Goal: Transaction & Acquisition: Purchase product/service

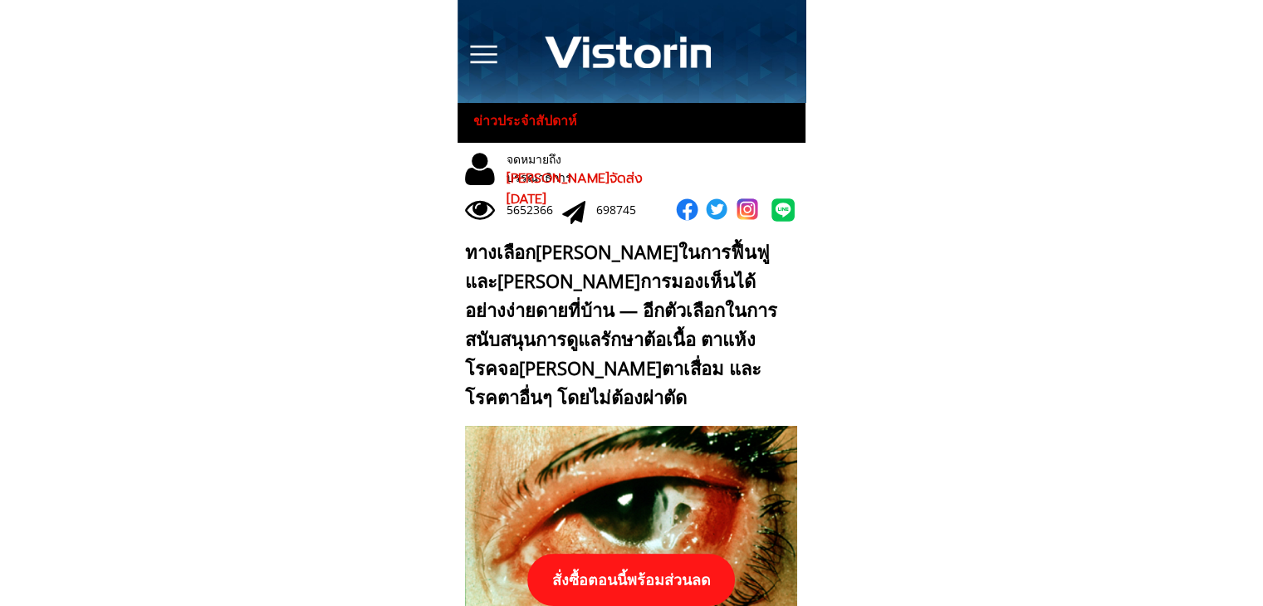
click at [625, 580] on p "สั่งซื้อตอนนี้พร้อมส่วนลด" at bounding box center [631, 580] width 208 height 52
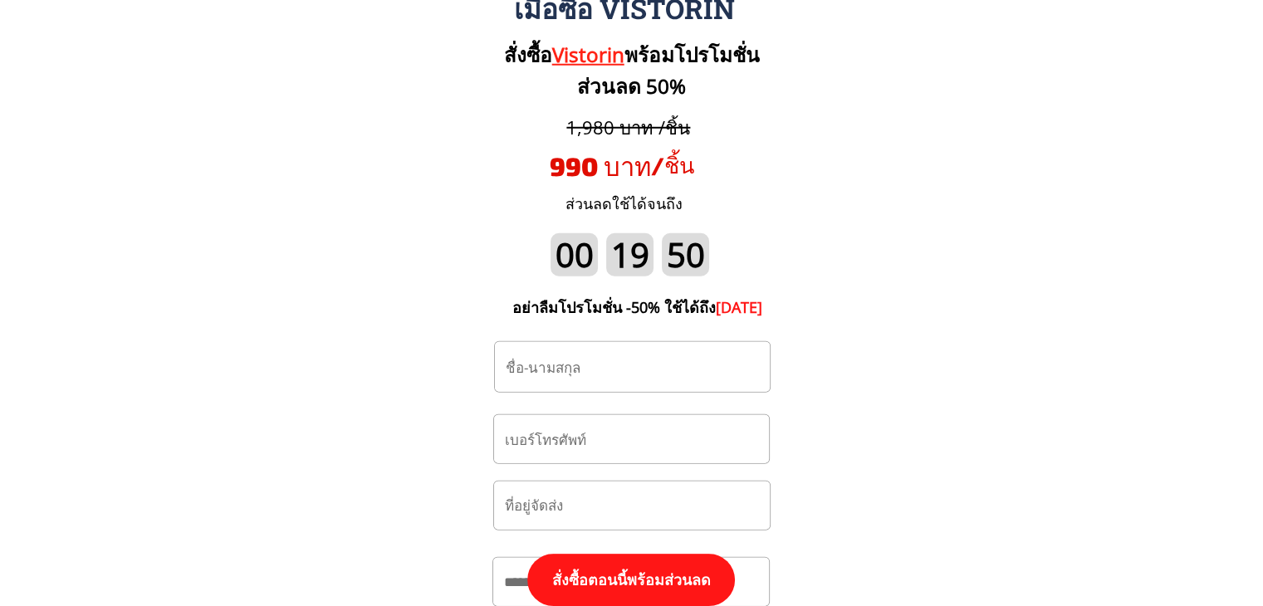
scroll to position [17330, 0]
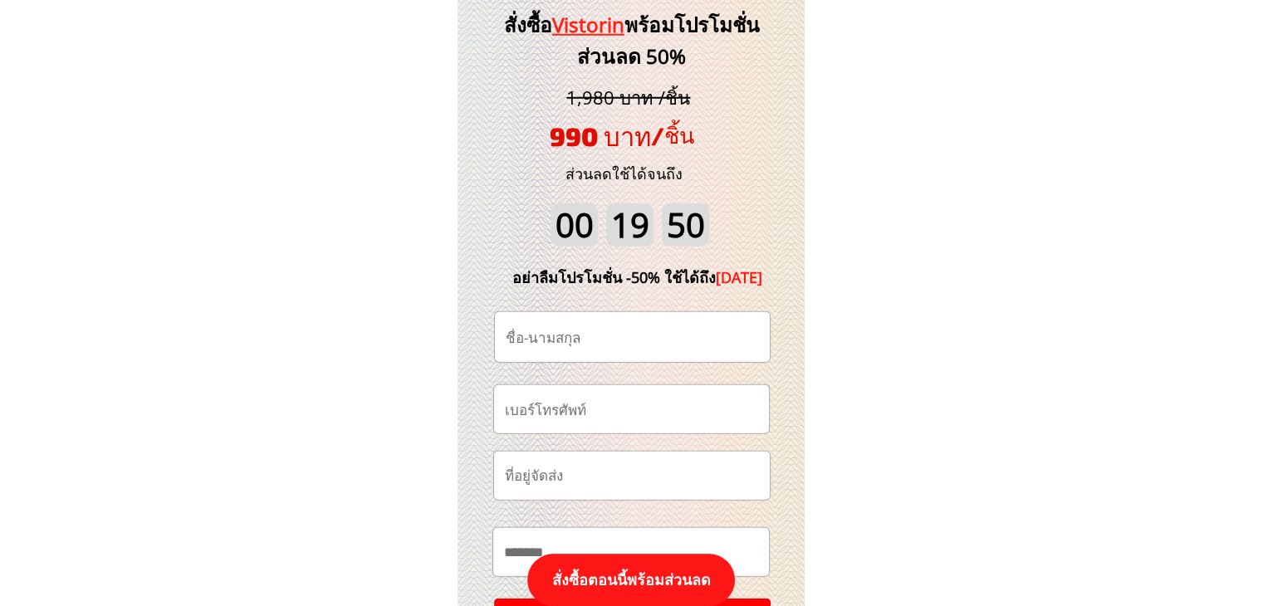
click at [620, 409] on input "tel" at bounding box center [632, 408] width 262 height 47
type input "0632088832"
click at [606, 332] on input "text" at bounding box center [633, 337] width 262 height 50
paste input "[PERSON_NAME]เทพ [PERSON_NAME]"
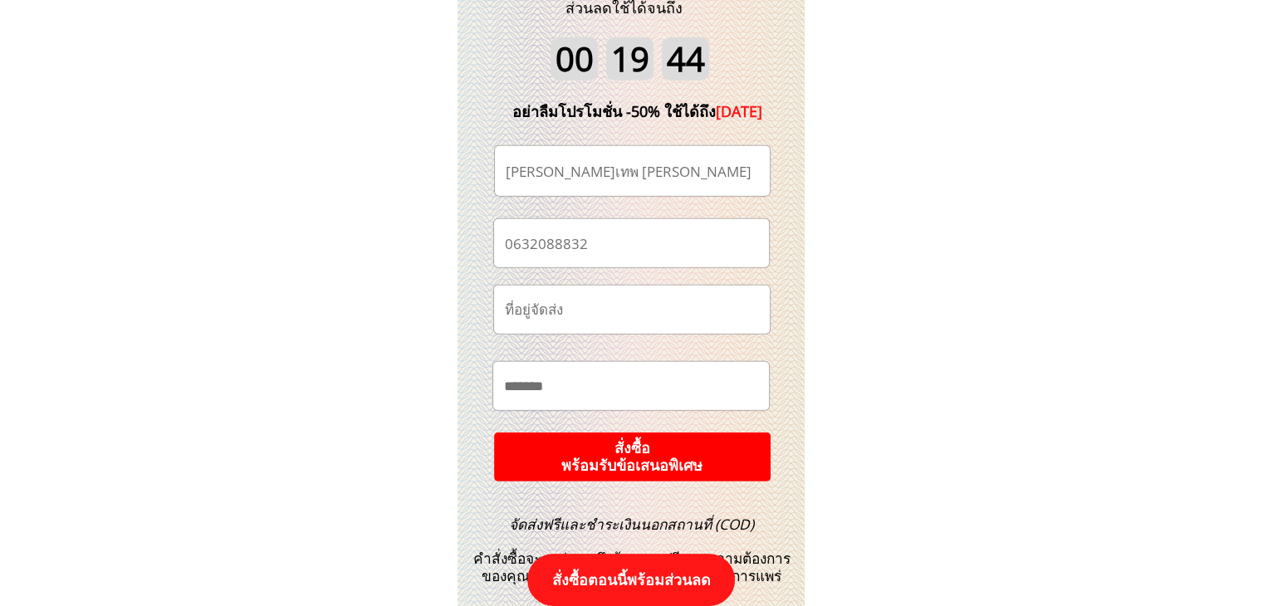
type input "[PERSON_NAME]เทพ [PERSON_NAME]"
click at [602, 372] on input "text" at bounding box center [631, 385] width 262 height 47
paste input "**********"
type input "**********"
click at [634, 463] on p "สั่งซื้อ พร้อมรับข้อเสนอพิเศษ" at bounding box center [632, 457] width 281 height 50
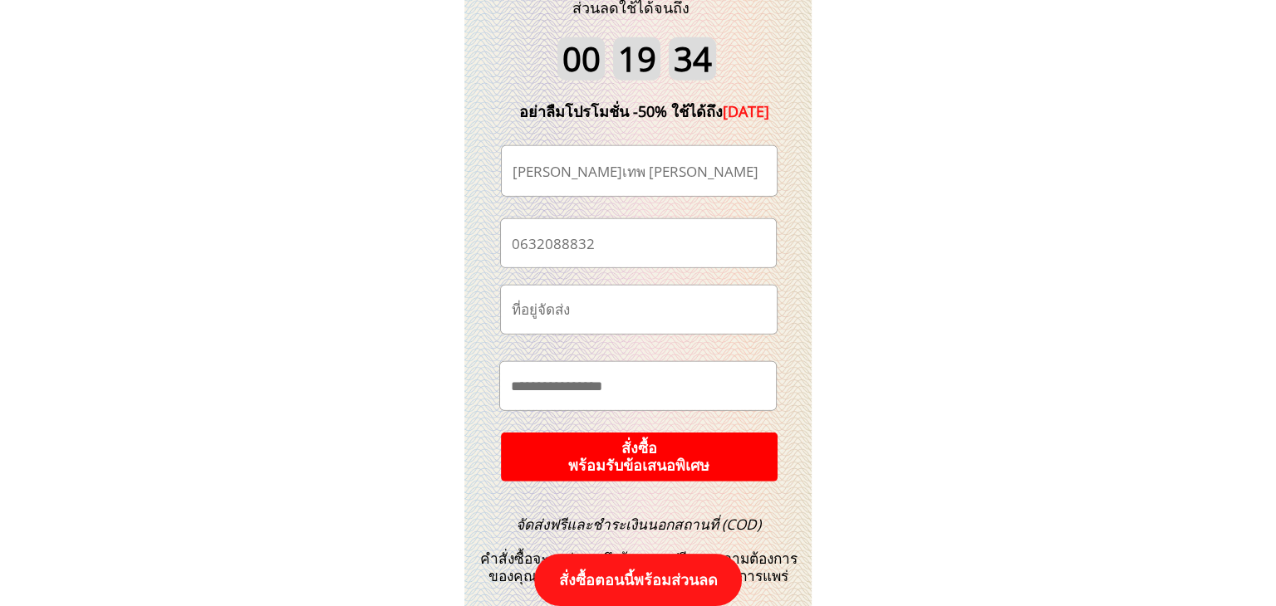
scroll to position [0, 0]
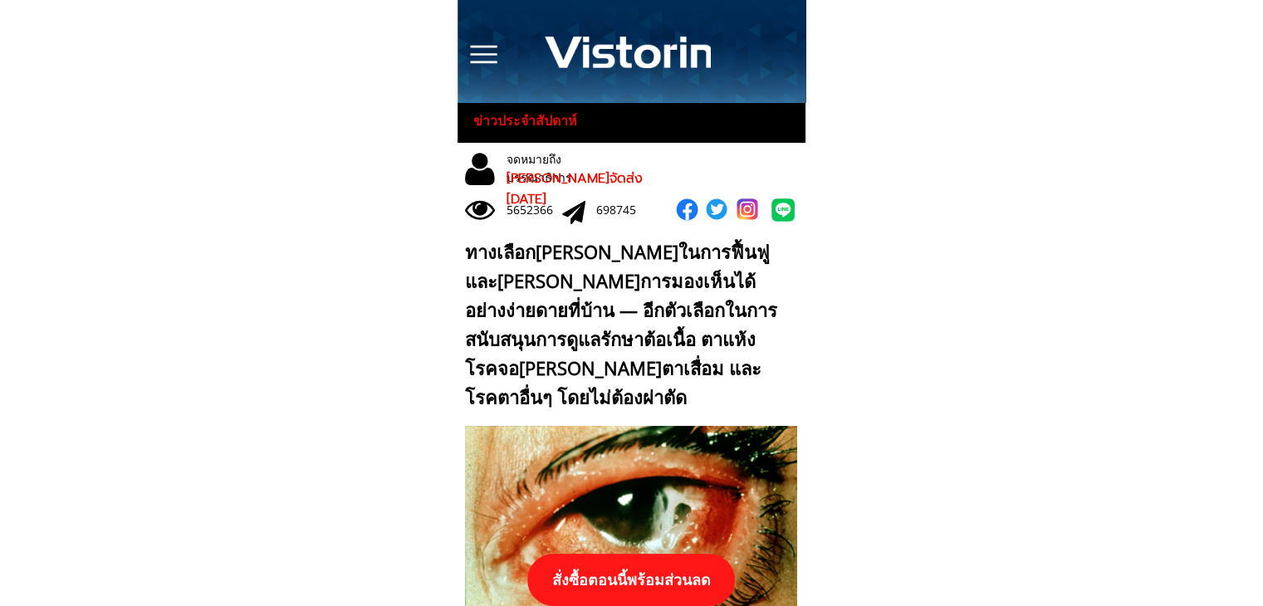
click at [656, 576] on p "สั่งซื้อตอนนี้พร้อมส่วนลด" at bounding box center [631, 580] width 208 height 52
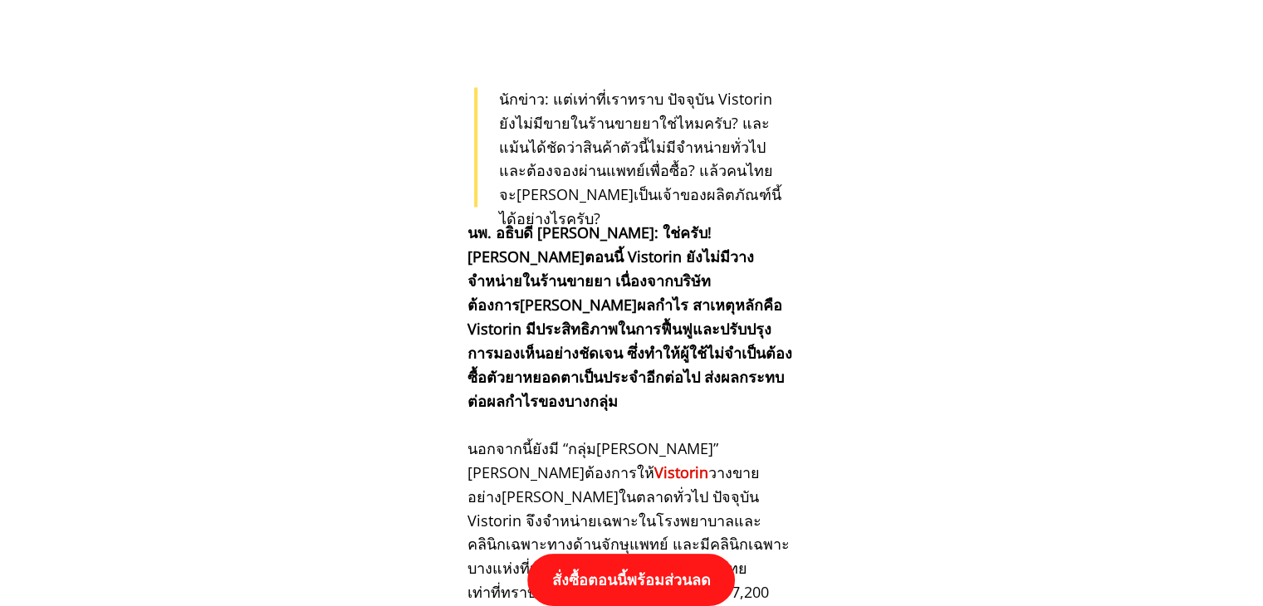
scroll to position [17247, 0]
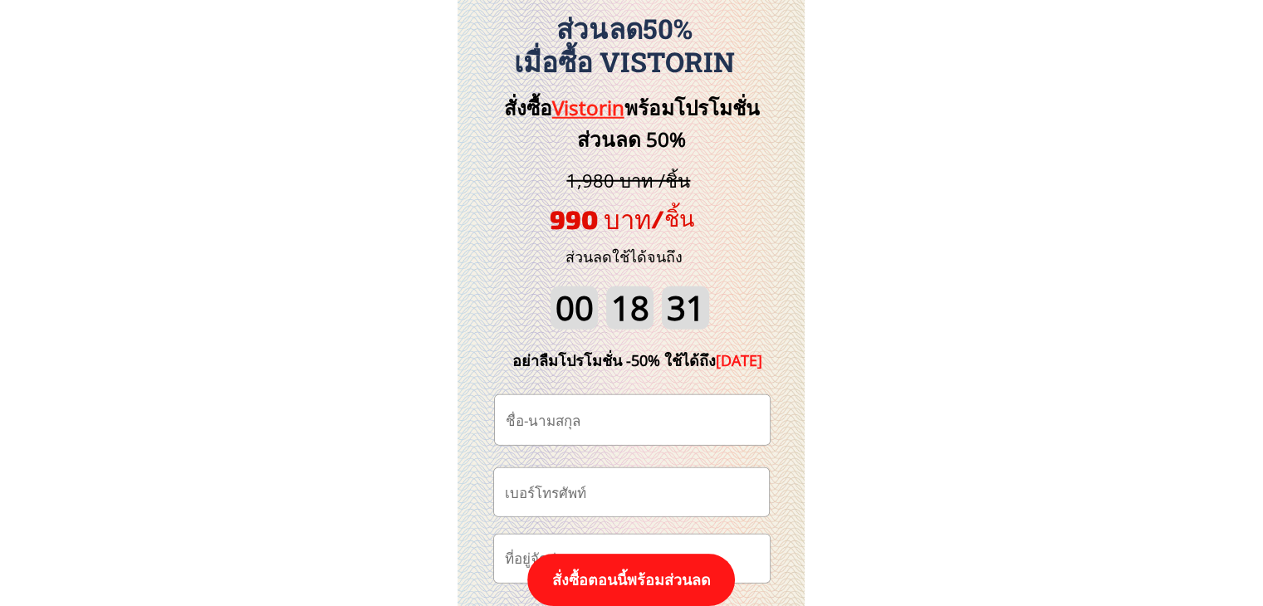
click at [653, 568] on p "สั่งซื้อตอนนี้พร้อมส่วนลด" at bounding box center [631, 580] width 208 height 52
click at [631, 482] on input "tel" at bounding box center [632, 491] width 262 height 47
paste input "0632088832"
type input "0632088832"
click at [683, 423] on input "text" at bounding box center [633, 420] width 262 height 50
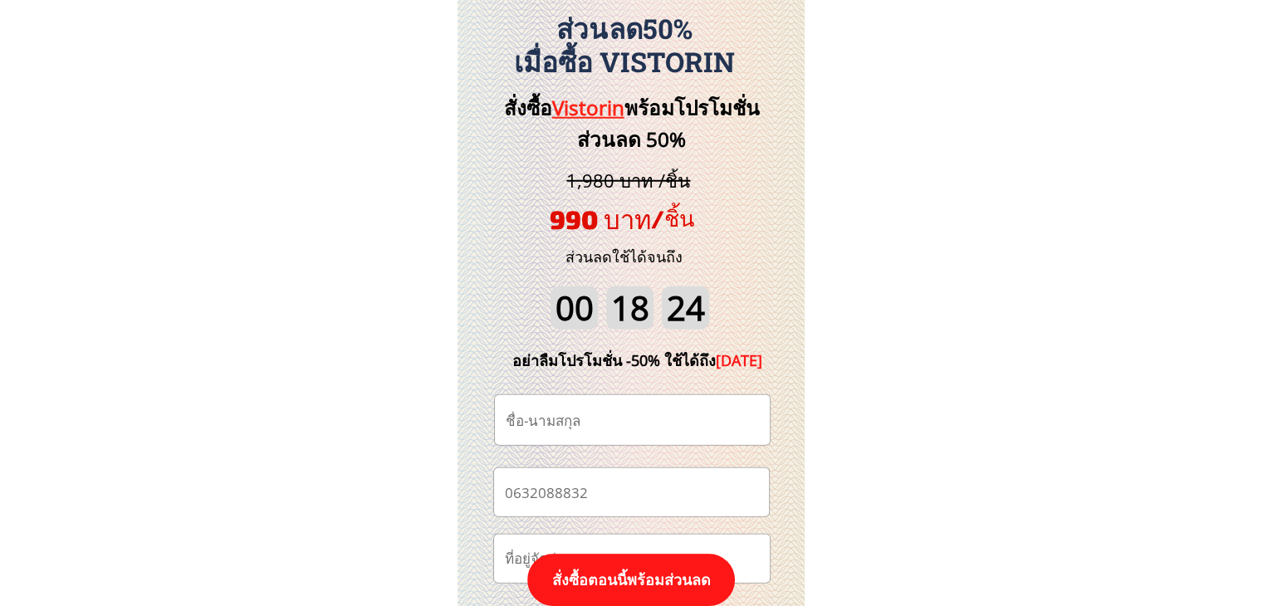
paste input "[PERSON_NAME]เทพ [PERSON_NAME]"
type input "[PERSON_NAME]เทพ [PERSON_NAME]"
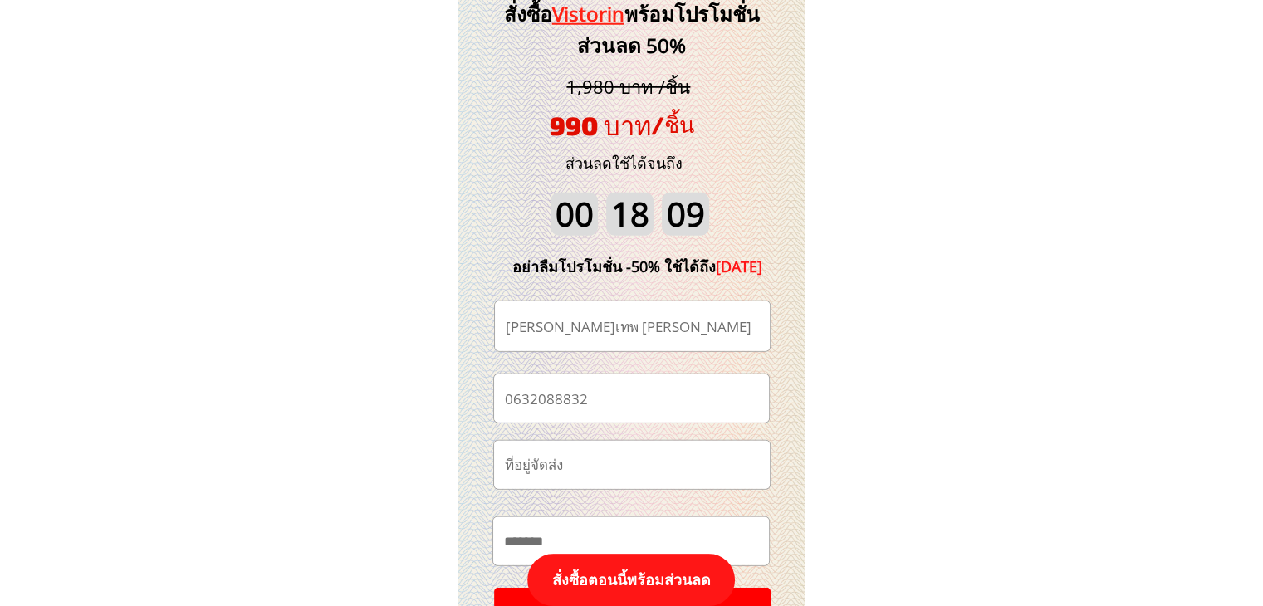
scroll to position [17413, 0]
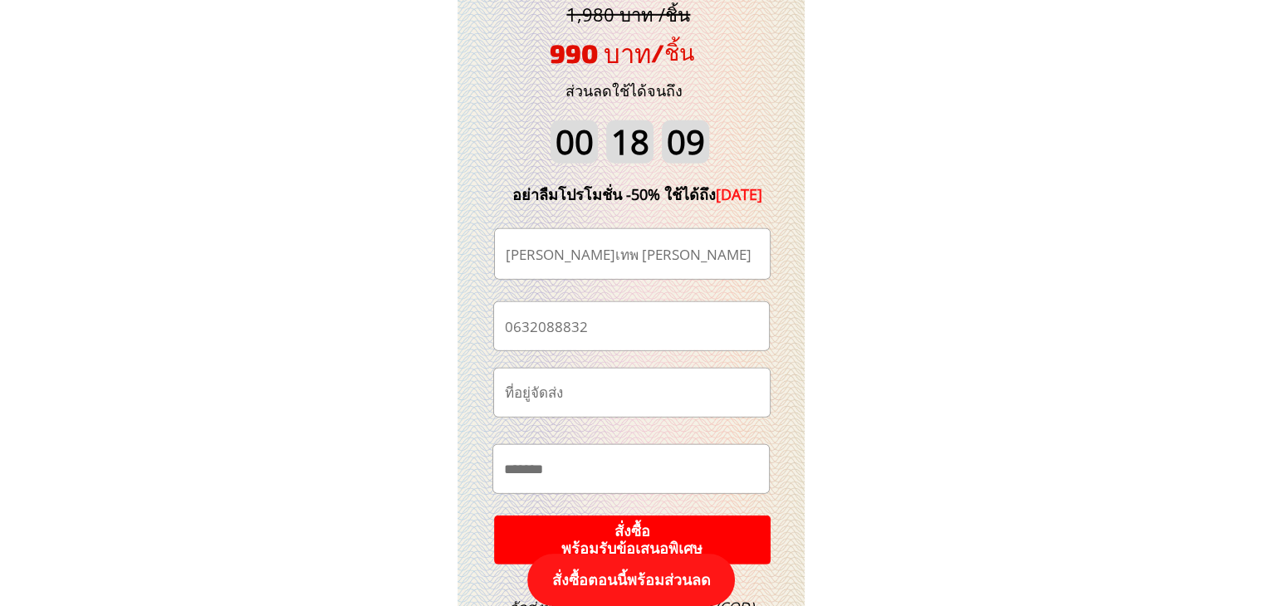
click at [644, 453] on input "text" at bounding box center [631, 468] width 262 height 47
click at [637, 460] on input "text" at bounding box center [631, 468] width 262 height 47
paste input "**********"
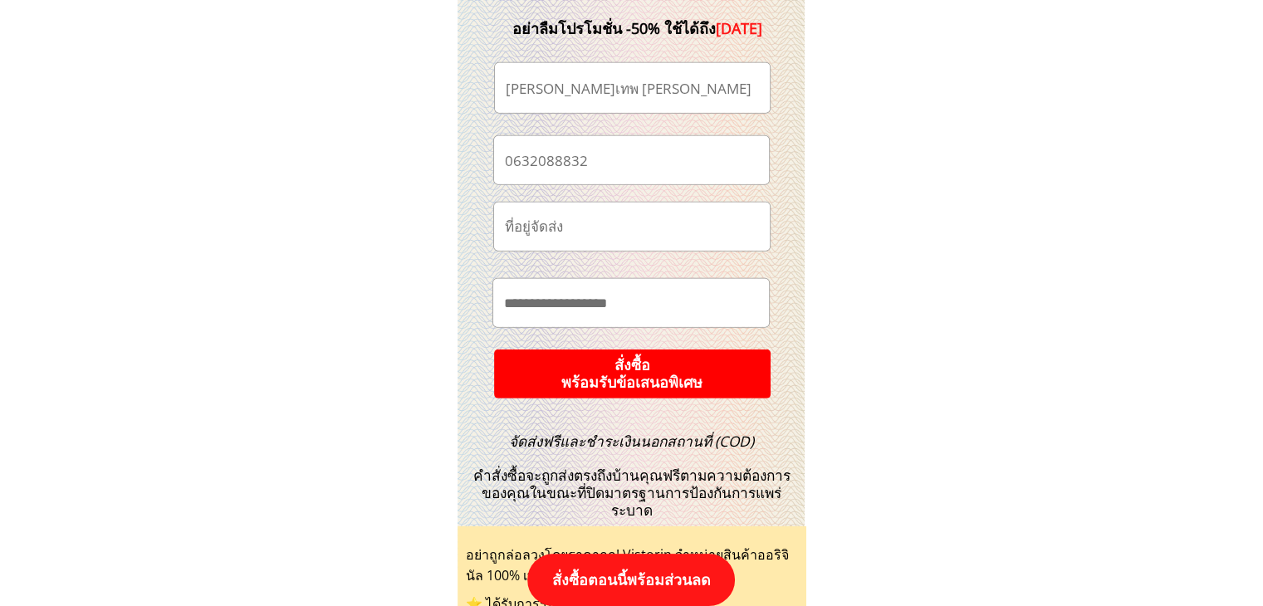
type input "**********"
click at [645, 389] on p "สั่งซื้อ พร้อมรับข้อเสนอพิเศษ" at bounding box center [631, 373] width 277 height 49
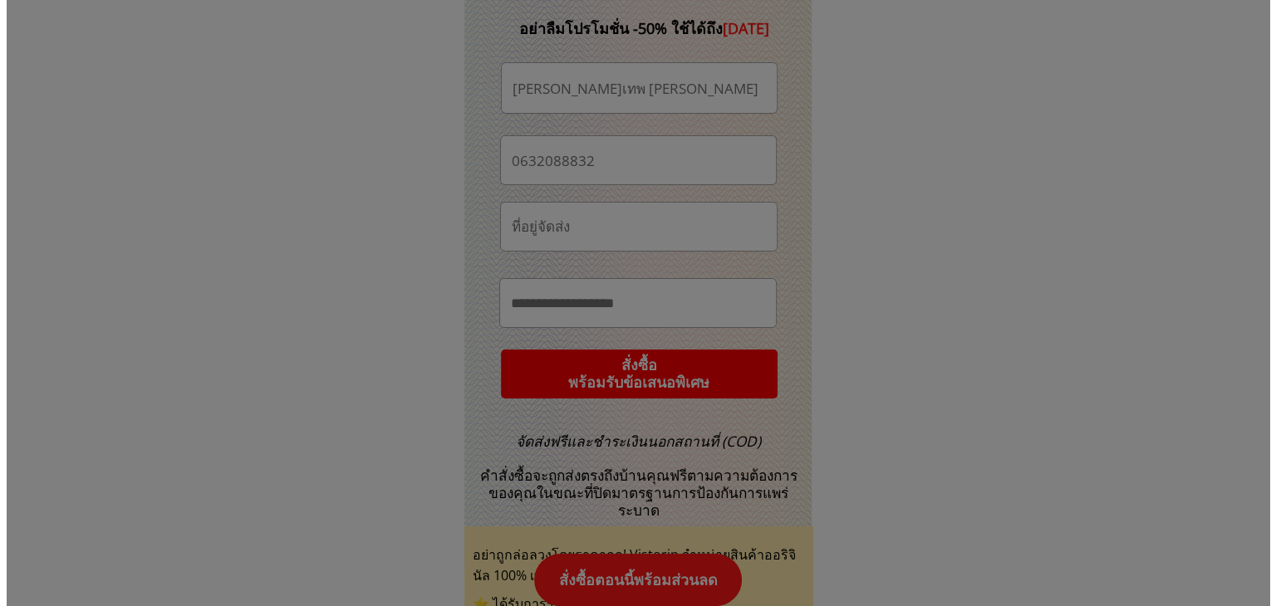
scroll to position [0, 0]
